Goal: Transaction & Acquisition: Purchase product/service

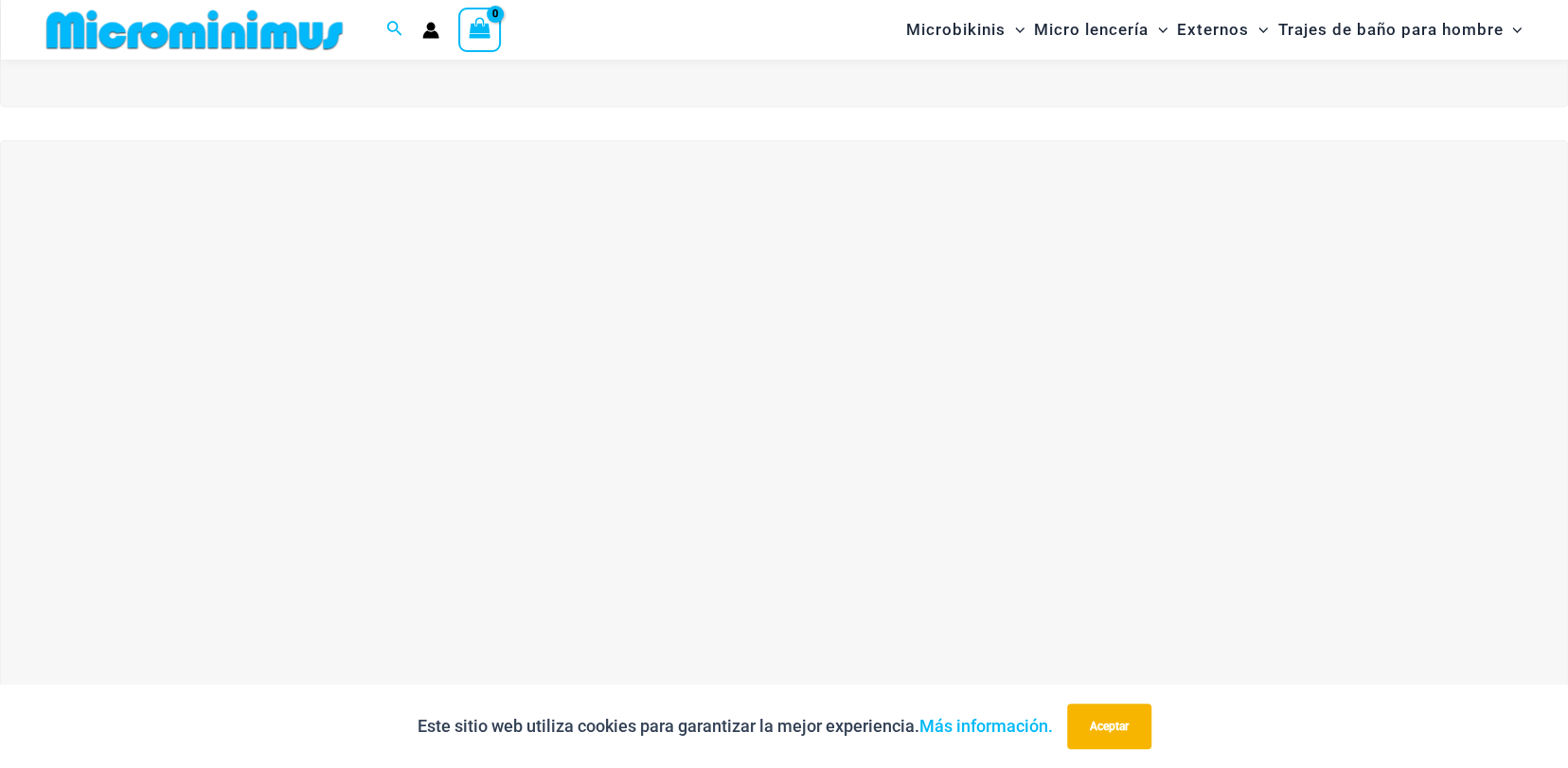
scroll to position [553, 0]
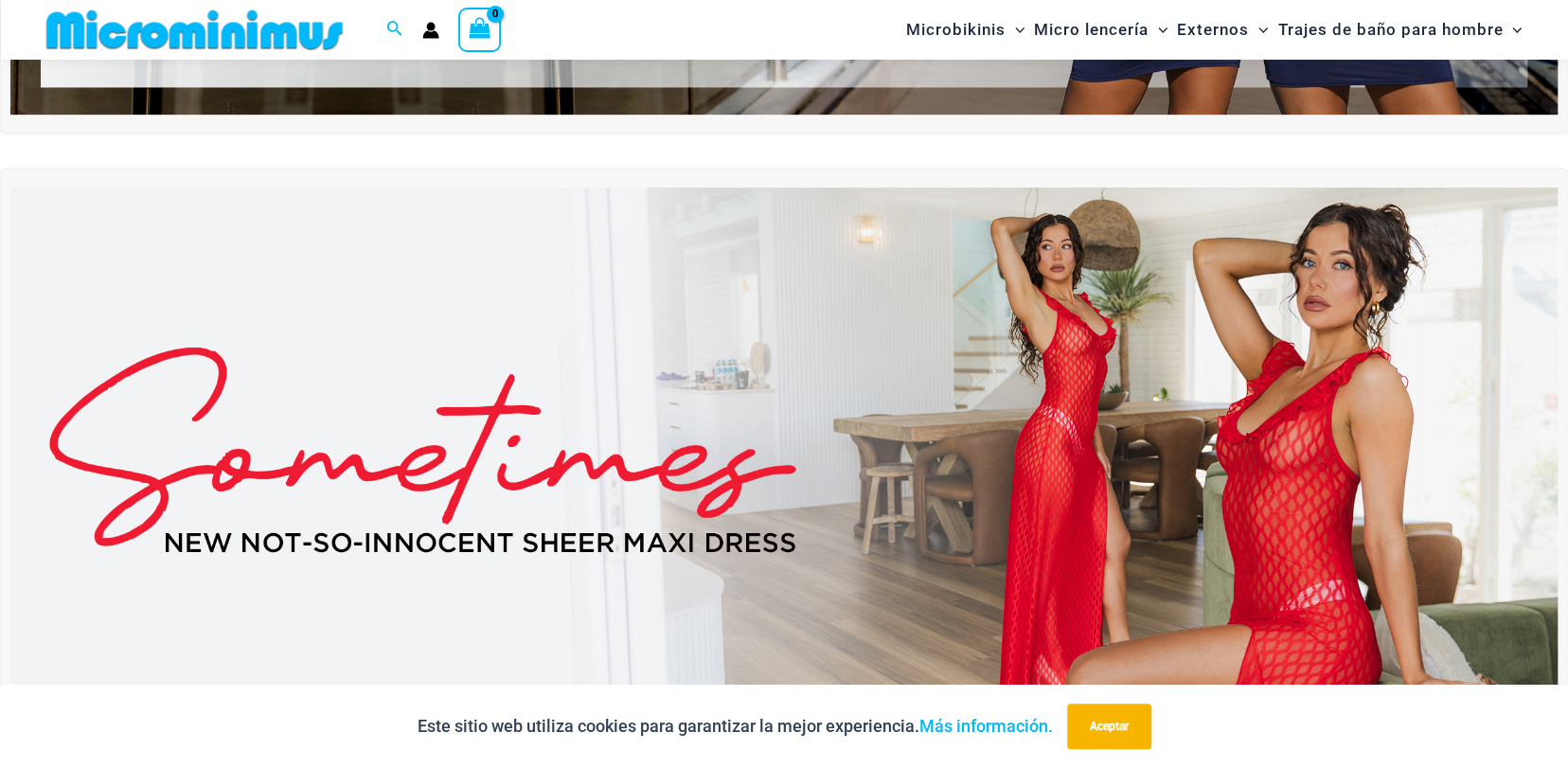
click at [1148, 338] on img at bounding box center [784, 450] width 1547 height 526
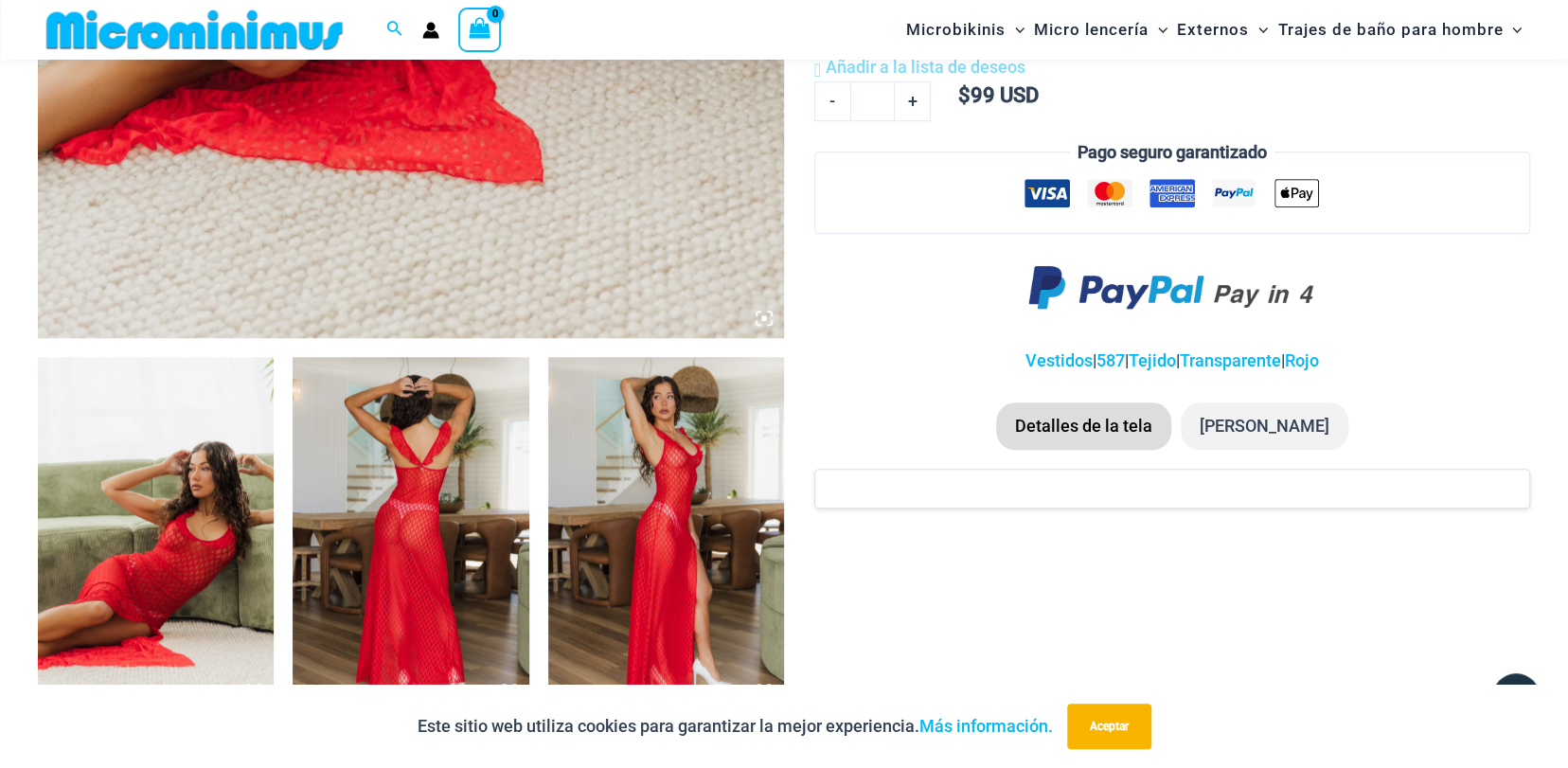
scroll to position [948, 0]
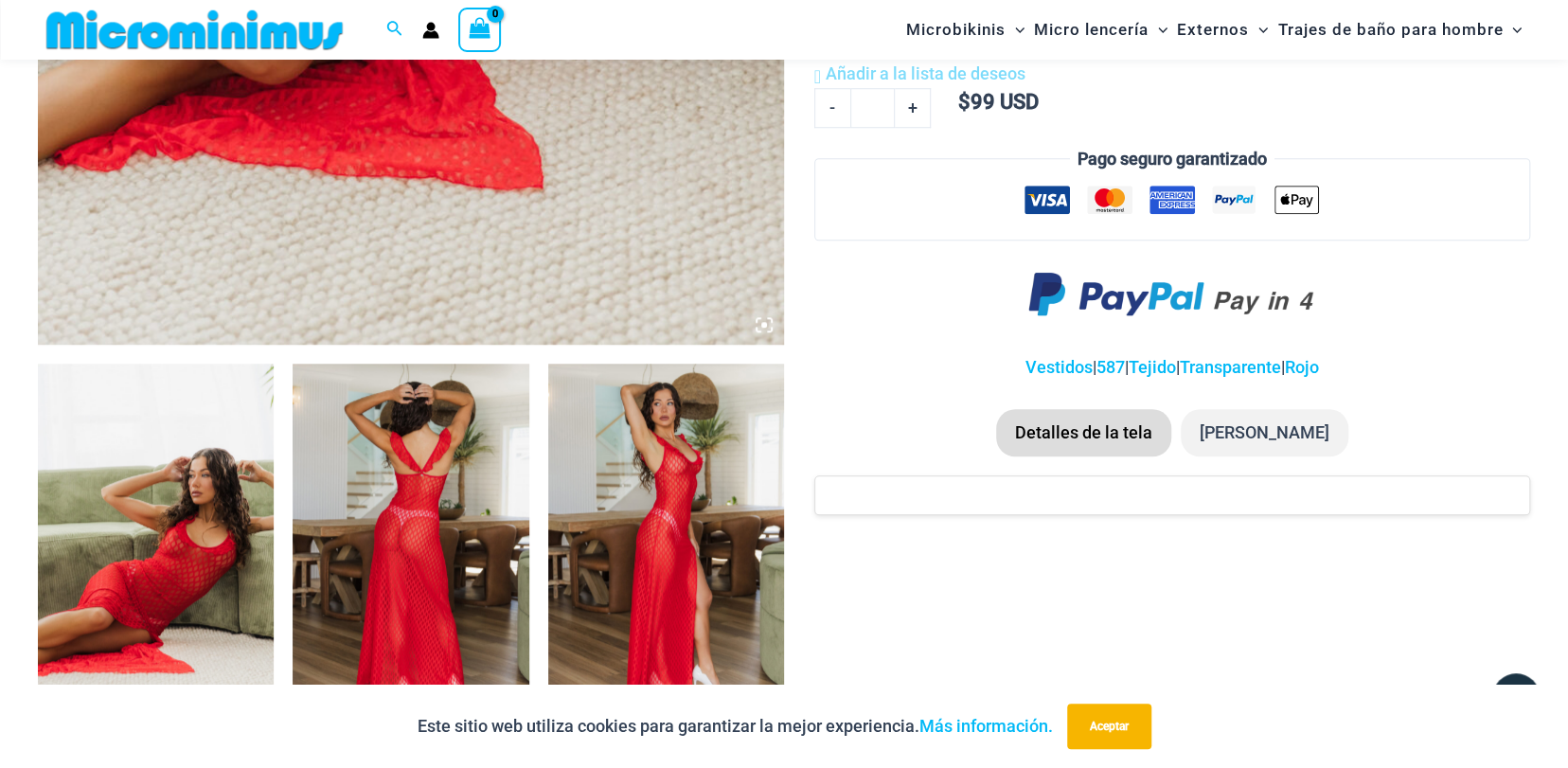
click at [180, 551] on img at bounding box center [156, 541] width 236 height 354
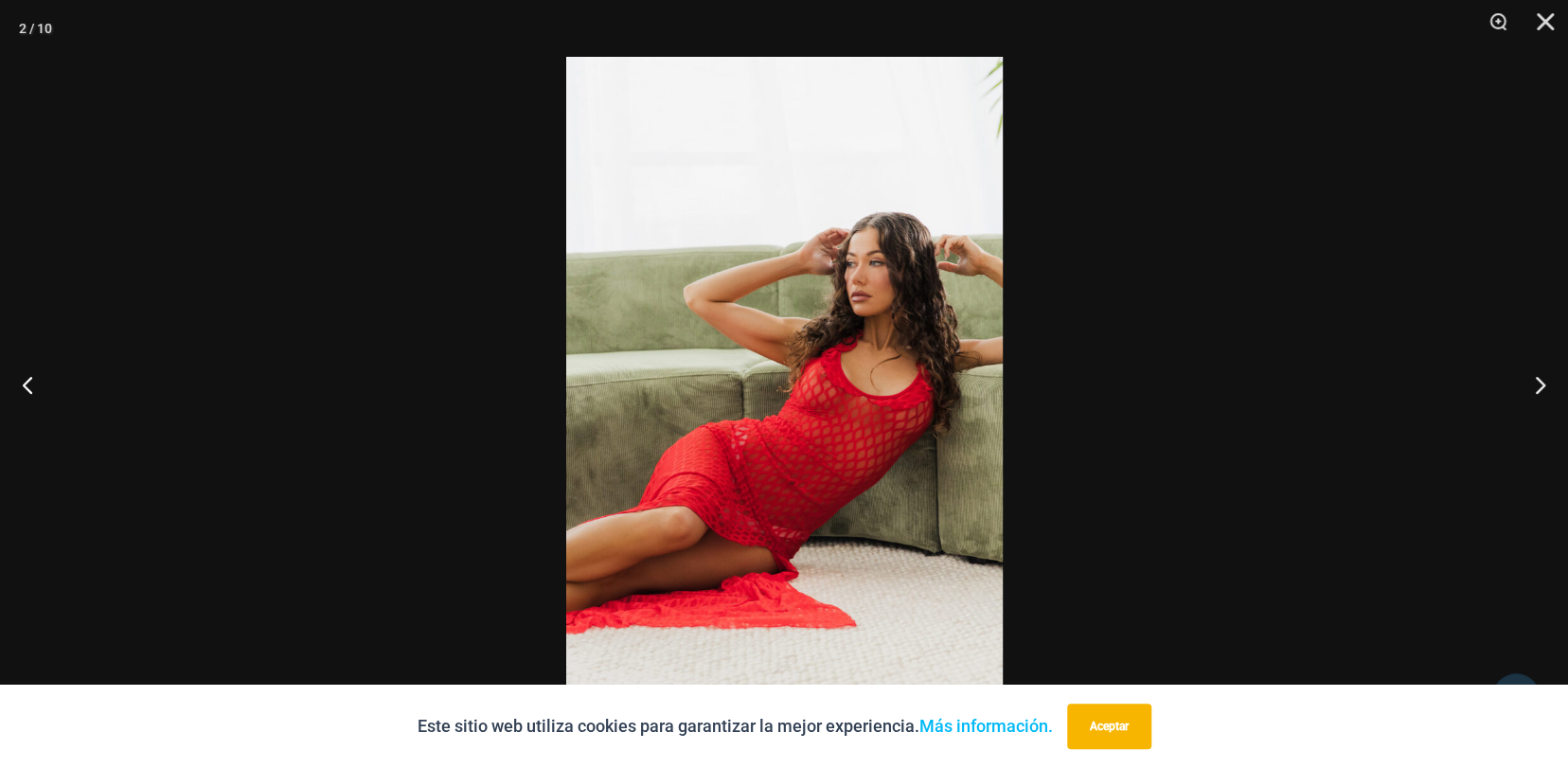
click at [906, 426] on img at bounding box center [784, 384] width 436 height 655
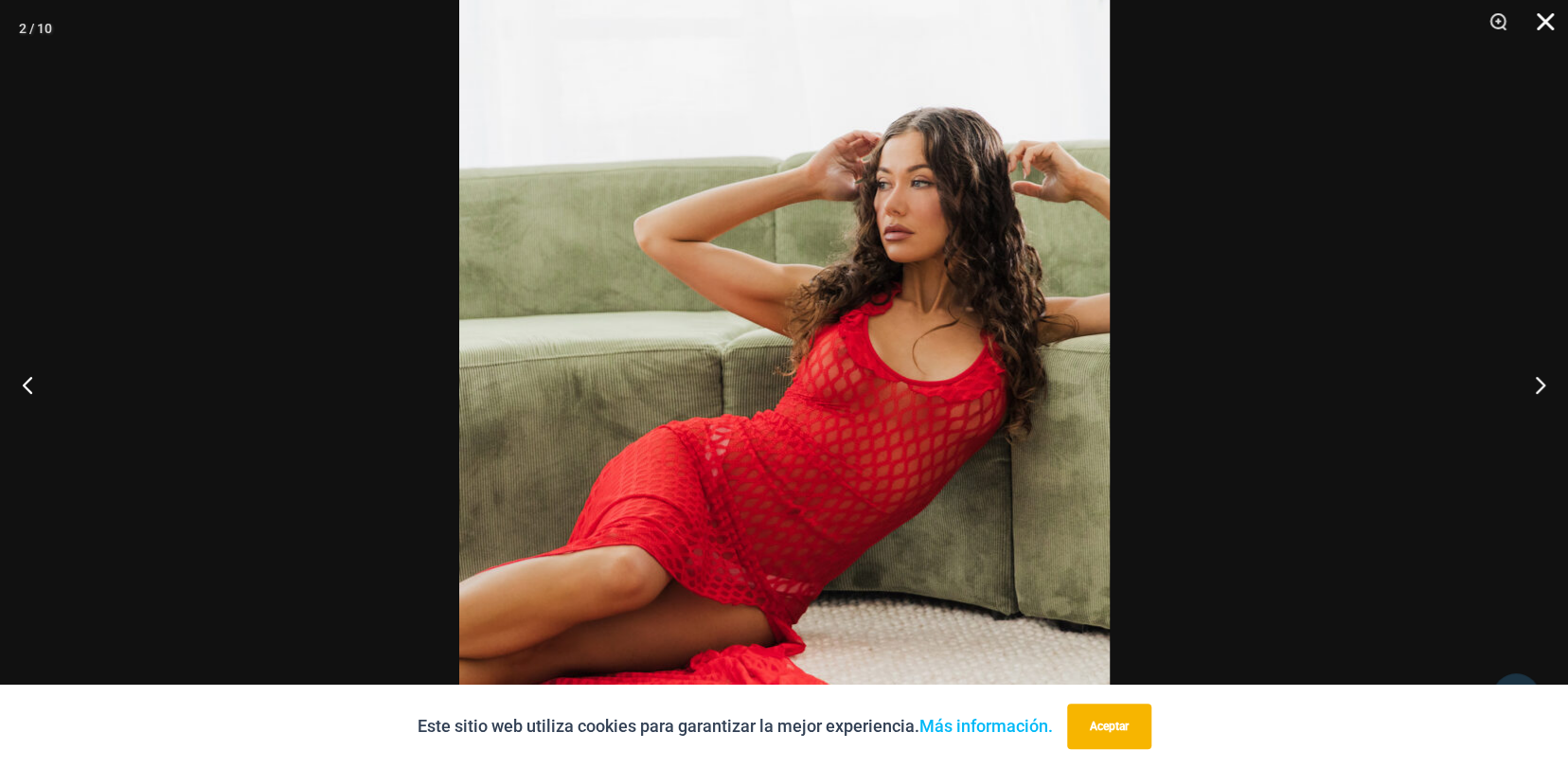
click at [1543, 18] on button "Cerca" at bounding box center [1539, 28] width 48 height 57
